Goal: Information Seeking & Learning: Learn about a topic

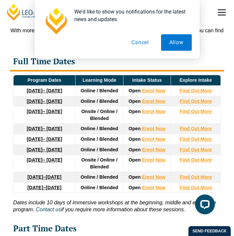
scroll to position [1370, 0]
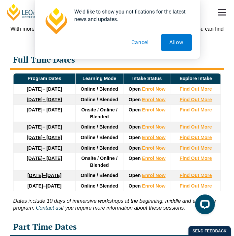
click at [195, 122] on td "Find Out More" at bounding box center [196, 127] width 50 height 11
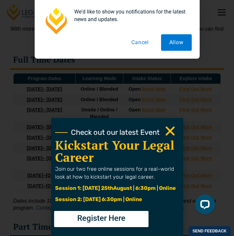
click at [138, 40] on button "Cancel" at bounding box center [140, 42] width 34 height 16
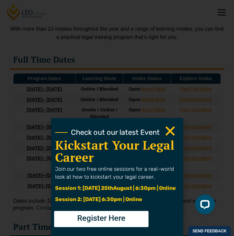
click at [172, 127] on icon "Close" at bounding box center [169, 131] width 13 height 13
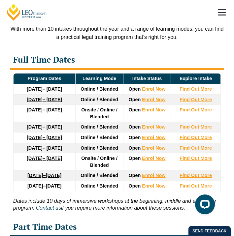
click at [200, 94] on td "Find Out More" at bounding box center [196, 99] width 50 height 11
click at [200, 97] on strong "Find Out More" at bounding box center [195, 99] width 32 height 5
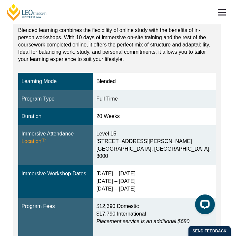
click at [142, 22] on button "Online" at bounding box center [170, 11] width 101 height 21
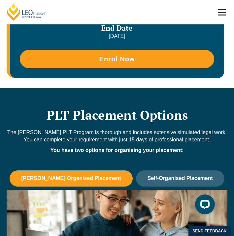
scroll to position [448, 0]
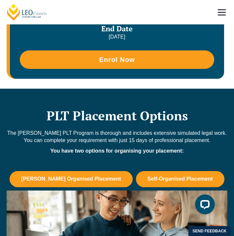
click at [150, 187] on button "Self-Organised Placement" at bounding box center [180, 179] width 88 height 16
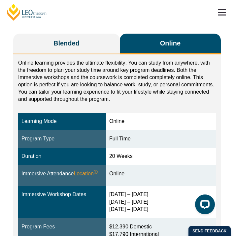
scroll to position [93, 0]
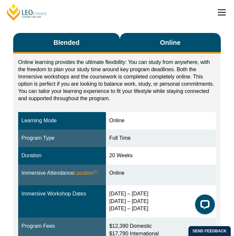
click at [99, 54] on button "Blended" at bounding box center [66, 43] width 106 height 21
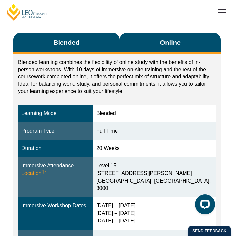
click at [156, 54] on button "Online" at bounding box center [170, 43] width 101 height 21
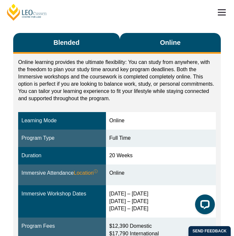
click at [101, 53] on button "Blended" at bounding box center [66, 43] width 106 height 21
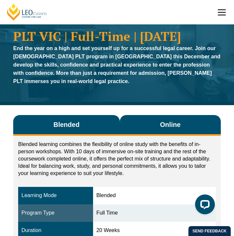
scroll to position [11, 0]
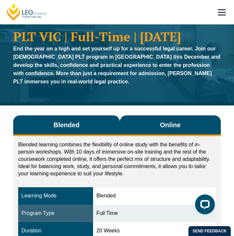
click at [146, 136] on button "Online" at bounding box center [170, 125] width 101 height 21
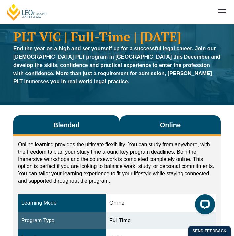
click at [105, 133] on button "Blended" at bounding box center [66, 125] width 106 height 21
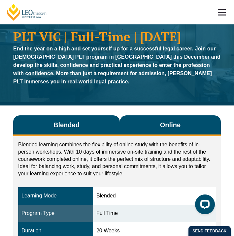
click at [150, 136] on button "Online" at bounding box center [170, 125] width 101 height 21
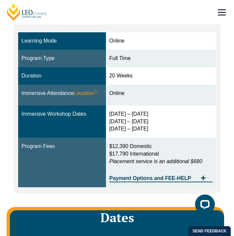
scroll to position [224, 0]
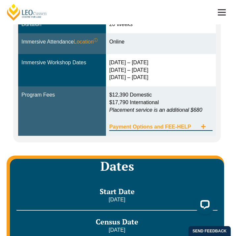
click at [151, 130] on span "Payment Options and FEE-HELP" at bounding box center [153, 126] width 88 height 5
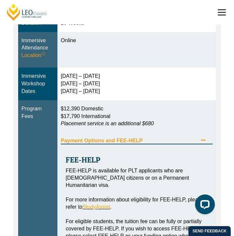
scroll to position [236, 0]
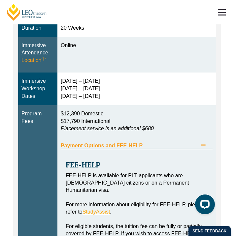
click at [202, 148] on icon "Tabs. Open items with Enter or Space, close with Escape and navigate using the …" at bounding box center [202, 144] width 5 height 5
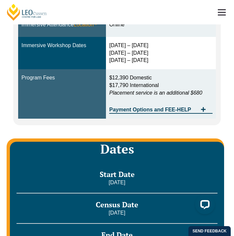
scroll to position [237, 0]
